Goal: Task Accomplishment & Management: Complete application form

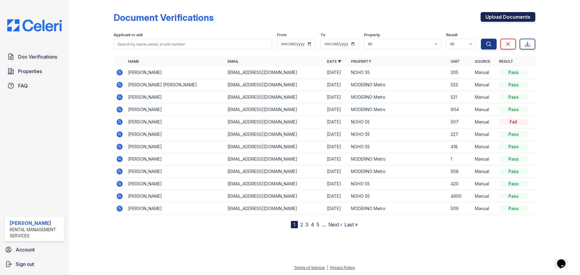
click at [518, 14] on link "Upload Documents" at bounding box center [508, 17] width 55 height 10
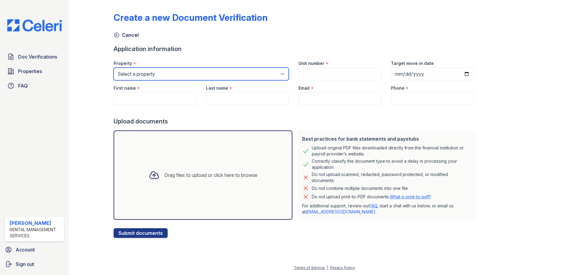
drag, startPoint x: 124, startPoint y: 74, endPoint x: 130, endPoint y: 78, distance: 6.8
click at [124, 74] on select "Select a property MODERNO Metro NOHO 55" at bounding box center [201, 74] width 175 height 13
select select "45"
click at [114, 68] on select "Select a property MODERNO Metro NOHO 55" at bounding box center [201, 74] width 175 height 13
click at [133, 92] on div "First name *" at bounding box center [155, 86] width 83 height 12
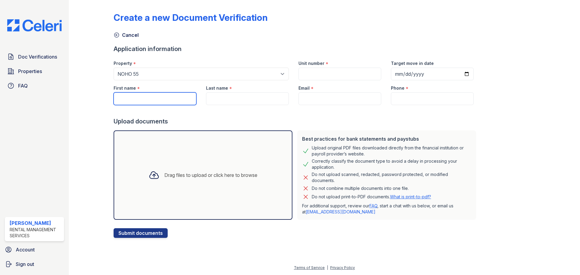
click at [135, 96] on input "First name" at bounding box center [155, 98] width 83 height 13
paste input "Jennifer S. Daugherty"
type input "[PERSON_NAME]"
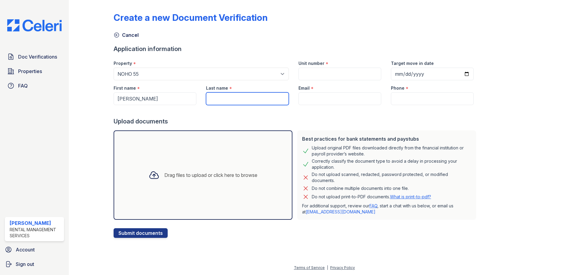
paste input "[PERSON_NAME]"
type input "[PERSON_NAME]"
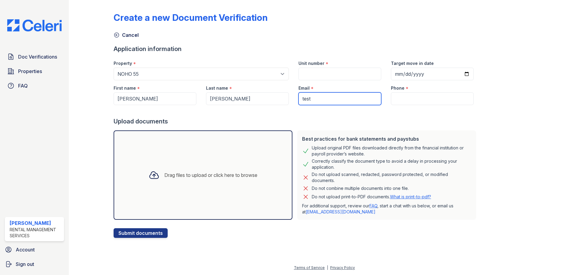
type input "[EMAIL_ADDRESS][DOMAIN_NAME]"
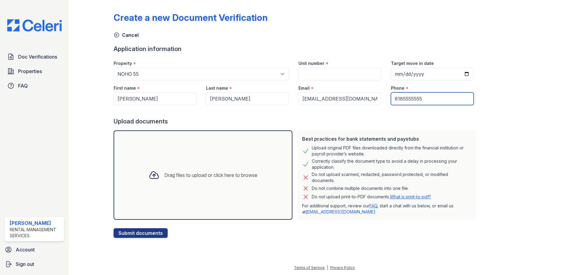
type input "8185555555"
click at [311, 75] on input "Unit number" at bounding box center [340, 74] width 83 height 13
type input "227"
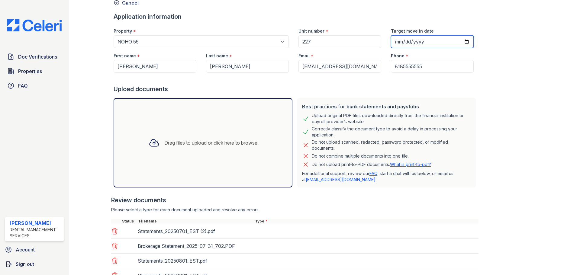
scroll to position [83, 0]
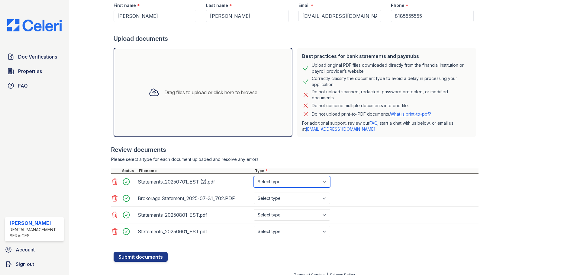
drag, startPoint x: 276, startPoint y: 179, endPoint x: 279, endPoint y: 180, distance: 3.3
click at [276, 179] on select "Select type Paystub Bank Statement Offer Letter Tax Documents Benefit Award Let…" at bounding box center [292, 181] width 76 height 11
select select "bank_statement"
click at [254, 176] on select "Select type Paystub Bank Statement Offer Letter Tax Documents Benefit Award Let…" at bounding box center [292, 181] width 76 height 11
click at [280, 202] on select "Select type Paystub Bank Statement Offer Letter Tax Documents Benefit Award Let…" at bounding box center [292, 198] width 76 height 11
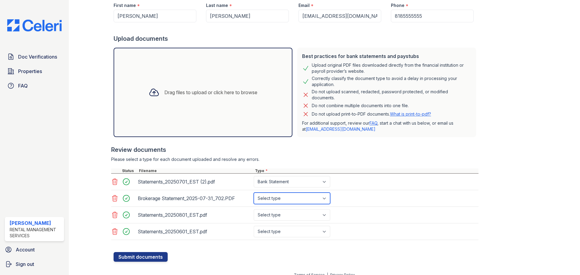
select select "bank_statement"
click at [254, 193] on select "Select type Paystub Bank Statement Offer Letter Tax Documents Benefit Award Let…" at bounding box center [292, 198] width 76 height 11
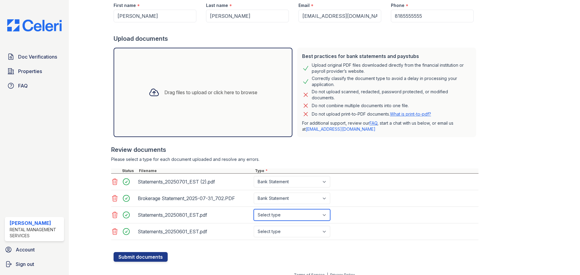
select select "bank_statement"
click at [114, 252] on button "Submit documents" at bounding box center [141, 257] width 54 height 10
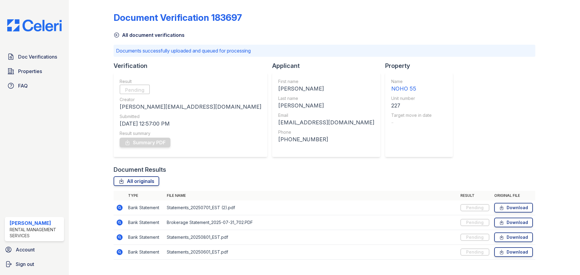
click at [380, 139] on div "Document Verification 183697 All document verifications Documents successfully …" at bounding box center [325, 133] width 422 height 263
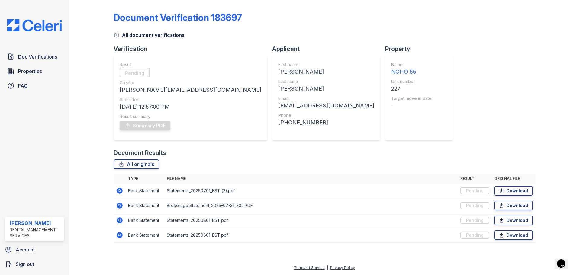
click at [453, 153] on div "Document Results" at bounding box center [325, 153] width 422 height 8
click at [427, 127] on div "Document Verification 183697 All document verifications Verification Result Pas…" at bounding box center [325, 125] width 422 height 247
